Goal: Information Seeking & Learning: Learn about a topic

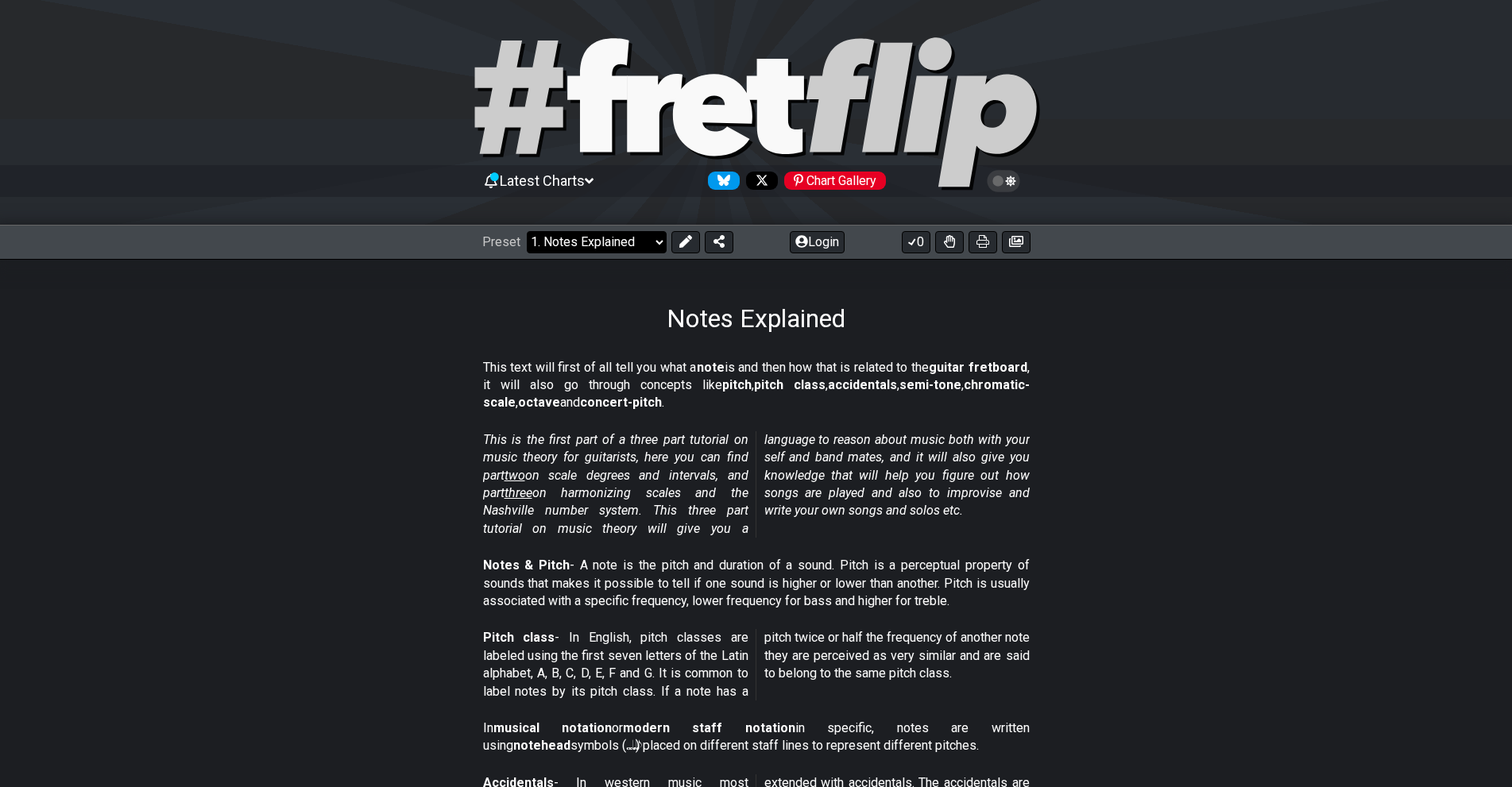
click at [619, 239] on select "Welcome to #fretflip! Initial Preset Custom Preset Minor Pentatonic Major Penta…" at bounding box center [596, 243] width 140 height 23
click at [526, 231] on select "Welcome to #fretflip! Initial Preset Custom Preset Minor Pentatonic Major Penta…" at bounding box center [596, 243] width 140 height 23
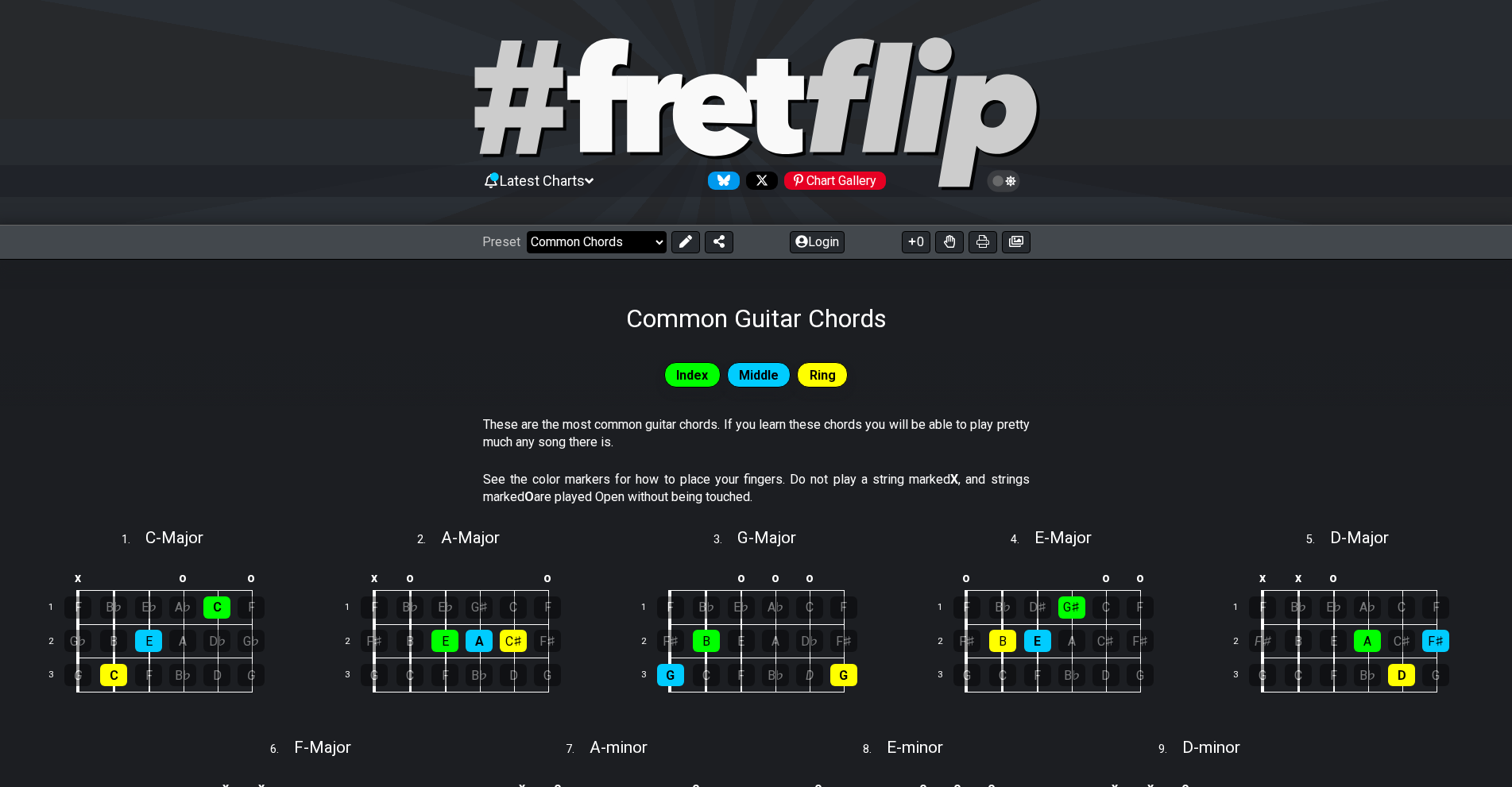
click at [617, 239] on select "Welcome to #fretflip! Initial Preset Custom Preset Minor Pentatonic Major Penta…" at bounding box center [596, 243] width 140 height 23
click at [526, 231] on select "Welcome to #fretflip! Initial Preset Custom Preset Minor Pentatonic Major Penta…" at bounding box center [596, 243] width 140 height 23
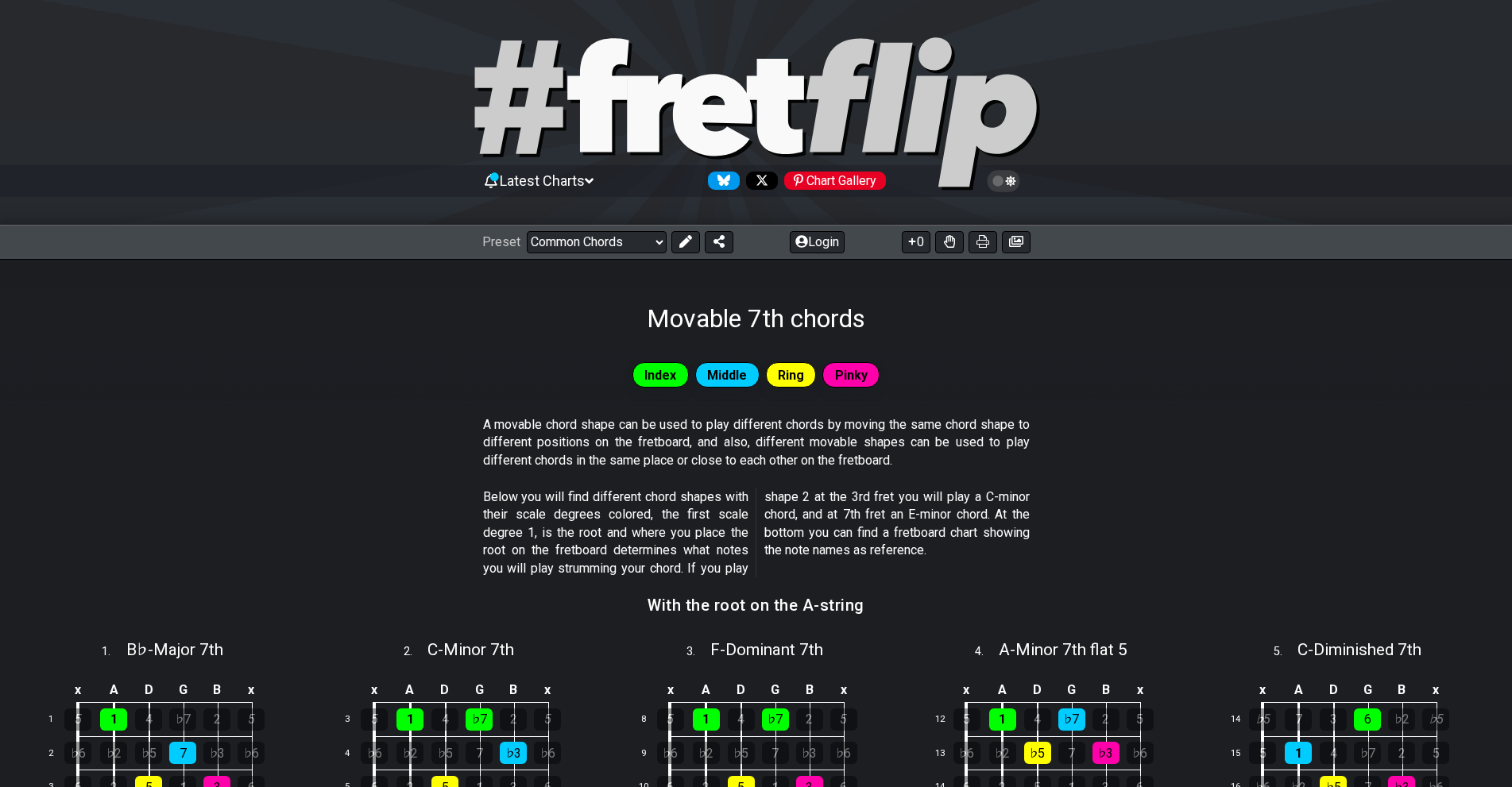
select select "/movable-7th-chords"
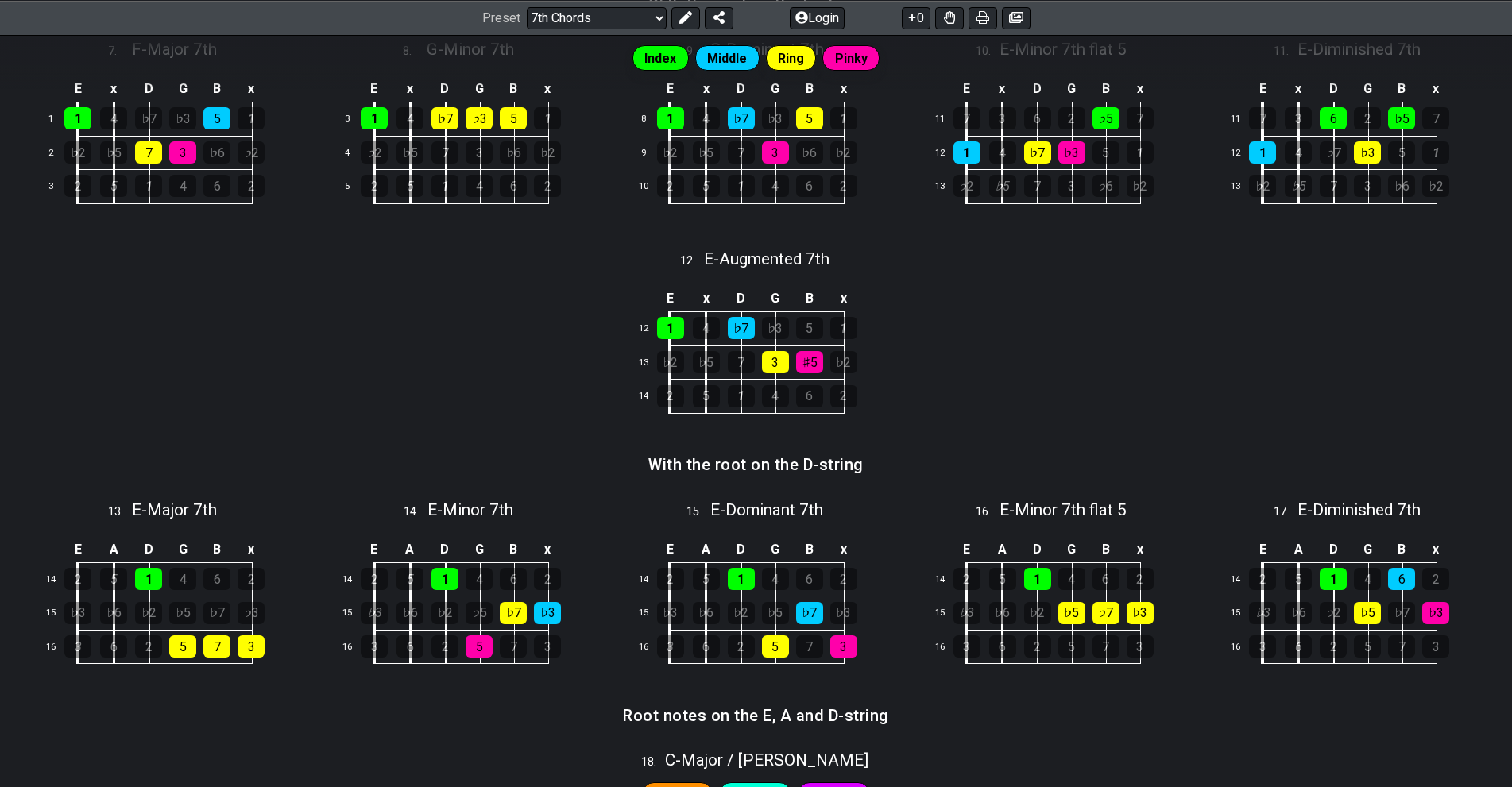
scroll to position [1055, 0]
